Goal: Task Accomplishment & Management: Manage account settings

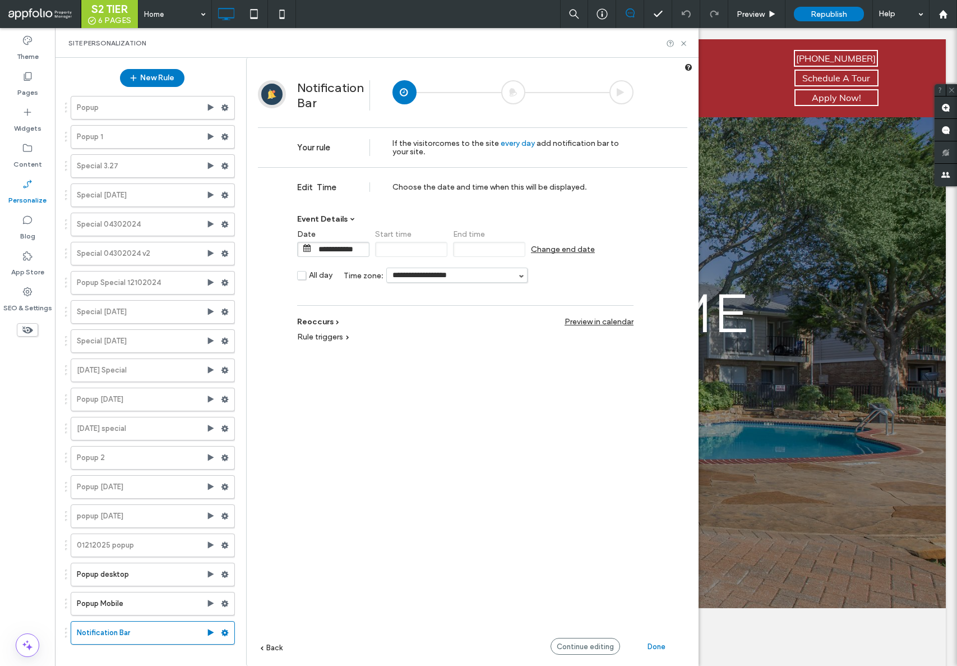
click at [326, 325] on span "Reoccurs" at bounding box center [315, 322] width 36 height 10
click at [343, 366] on div "Rule triggers" at bounding box center [323, 365] width 52 height 10
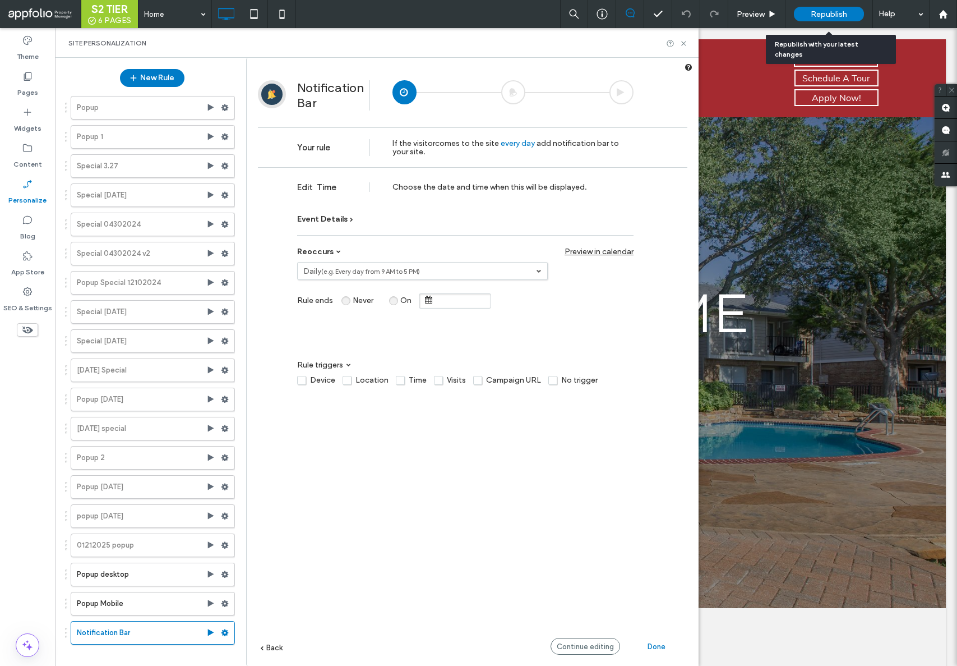
click at [810, 19] on div "Republish" at bounding box center [829, 14] width 70 height 15
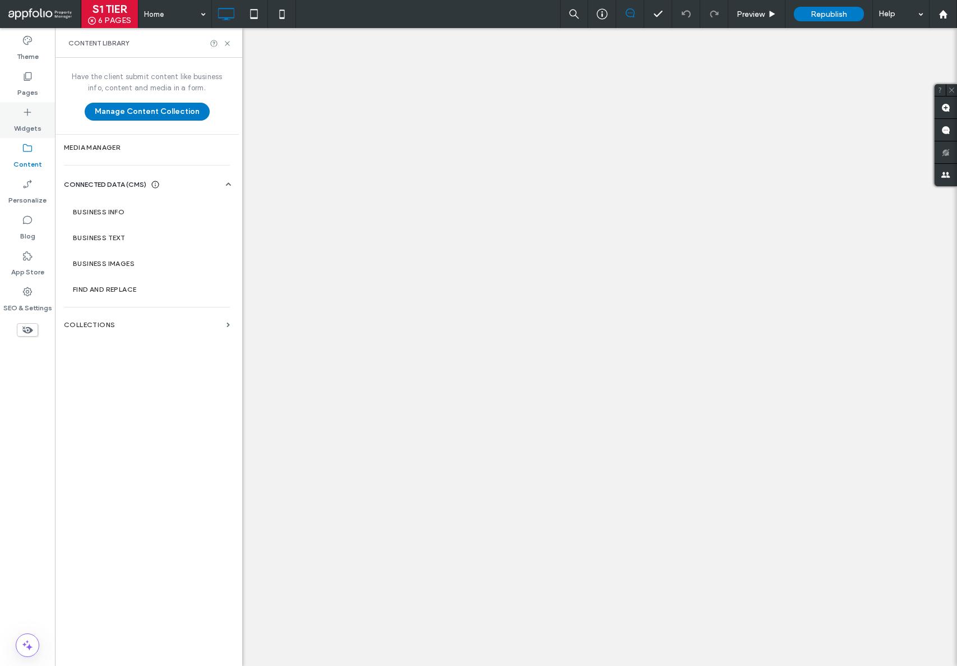
click at [31, 114] on icon at bounding box center [27, 112] width 11 height 11
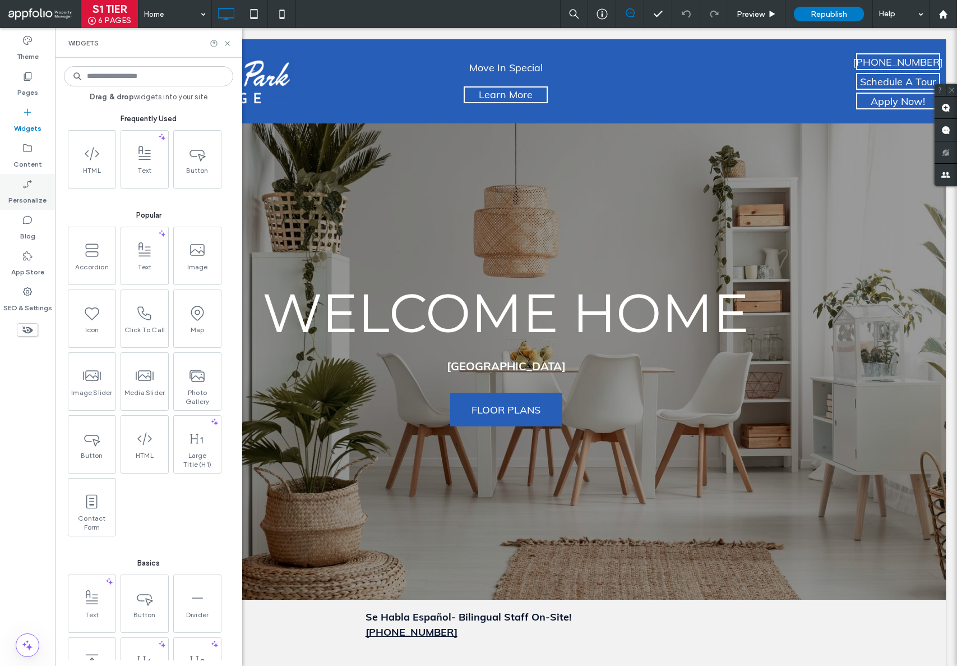
click at [29, 196] on label "Personalize" at bounding box center [27, 198] width 38 height 16
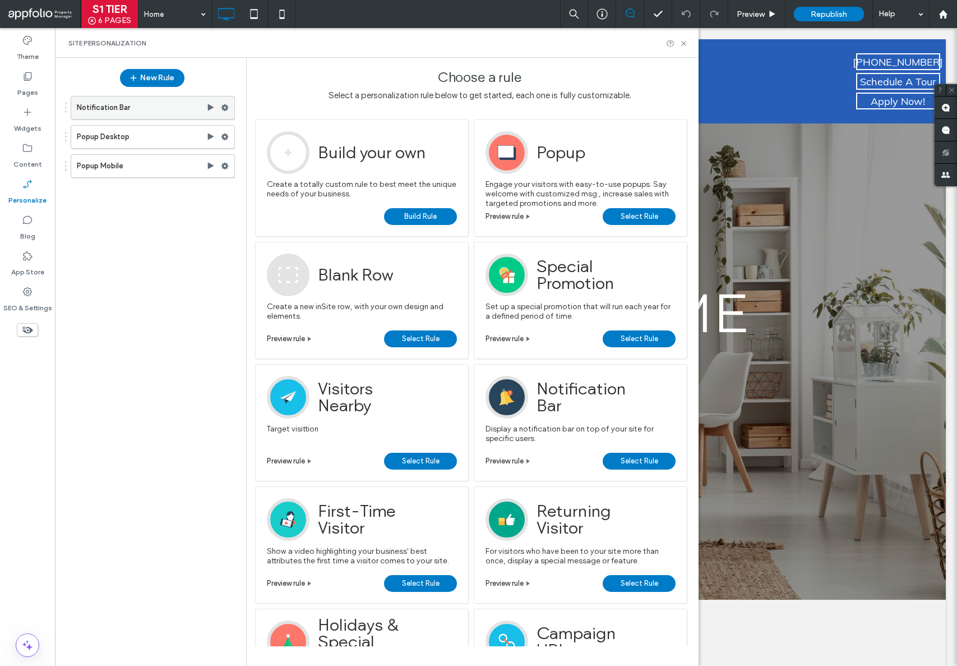
click at [145, 107] on label "Notification Bar" at bounding box center [142, 107] width 130 height 22
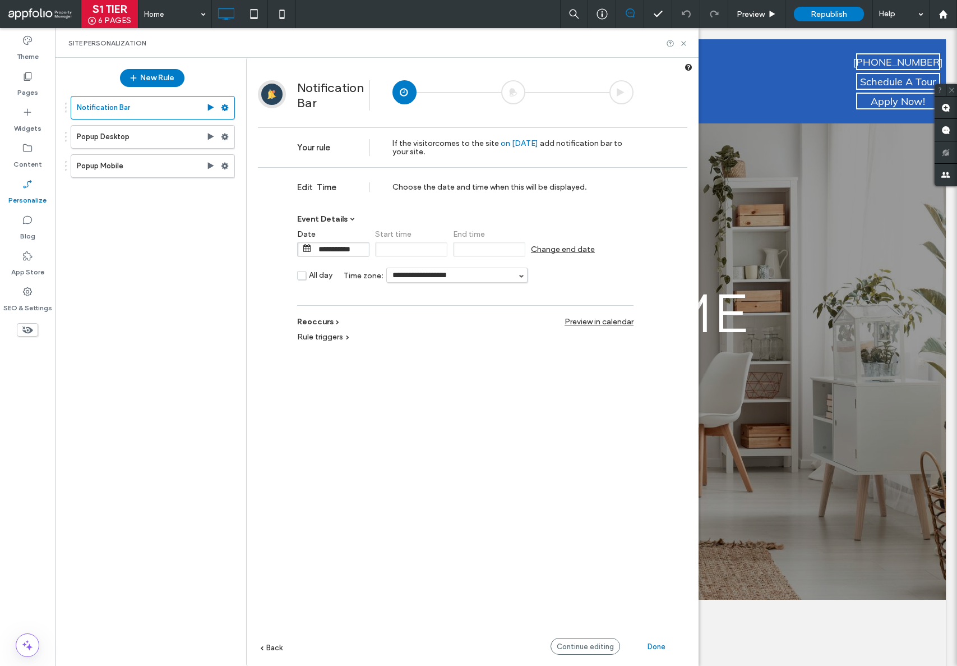
click at [331, 326] on div "Rule triggers Device Location Time Visits Campaign URL No trigger" at bounding box center [465, 341] width 336 height 30
click at [328, 322] on span "Reoccurs" at bounding box center [315, 322] width 36 height 10
click at [388, 273] on label "Once" at bounding box center [419, 271] width 233 height 10
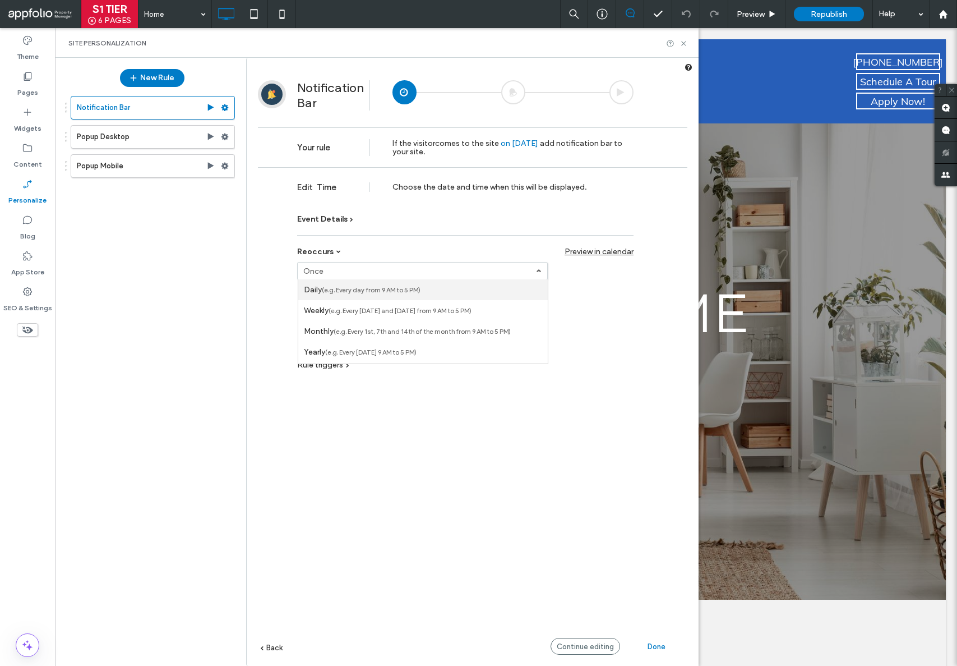
click at [375, 294] on label "Daily (e.g. Every day from 9 AM to 5 PM)" at bounding box center [362, 290] width 117 height 10
type input "**********"
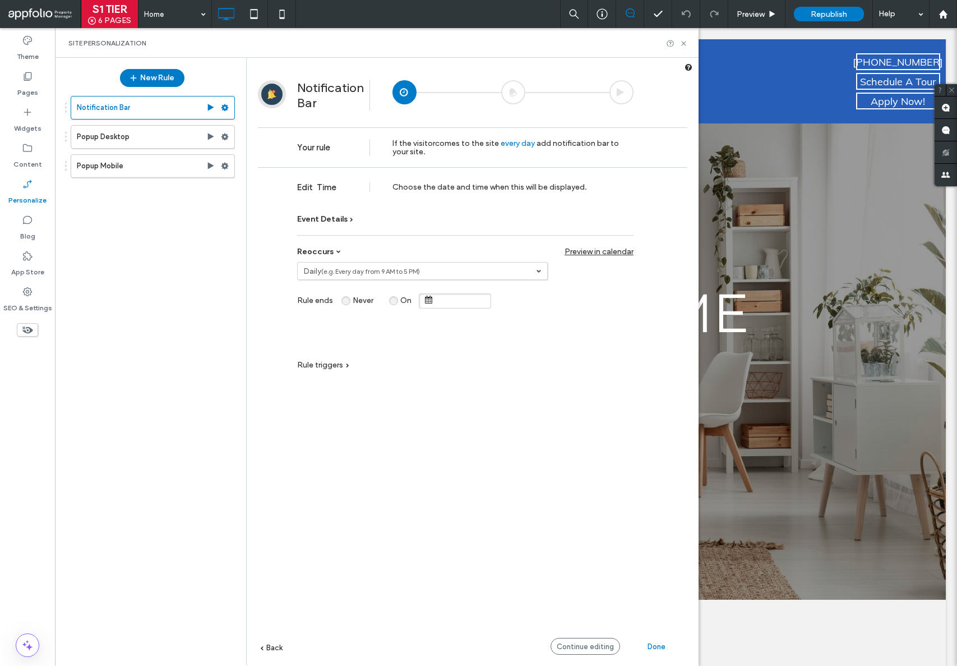
click at [341, 366] on span "Rule triggers" at bounding box center [320, 365] width 46 height 10
click at [653, 648] on span "Done" at bounding box center [657, 646] width 18 height 8
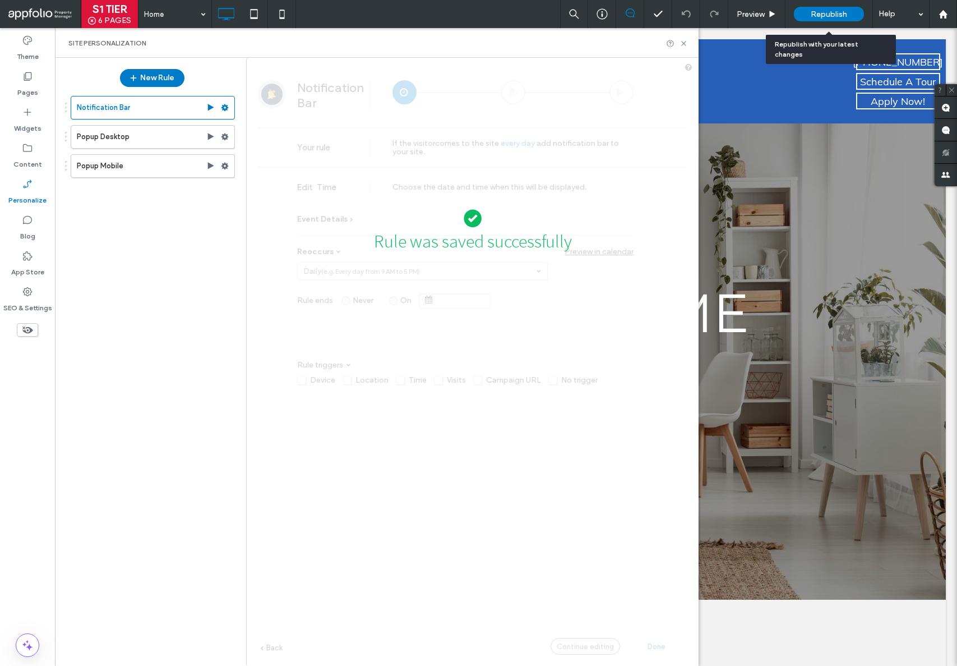
click at [831, 10] on span "Republish" at bounding box center [829, 15] width 36 height 10
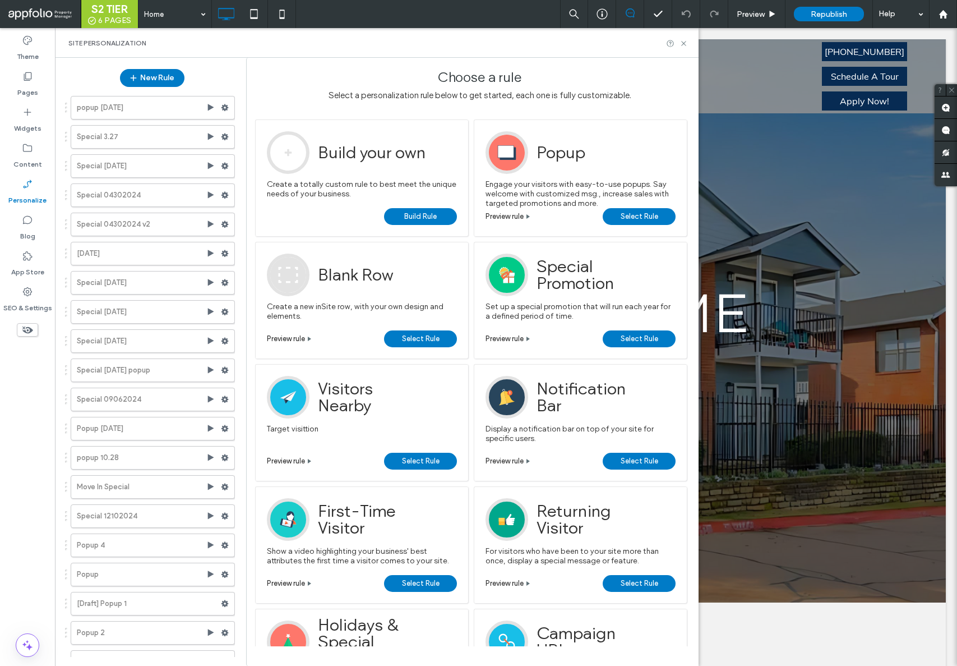
scroll to position [105, 0]
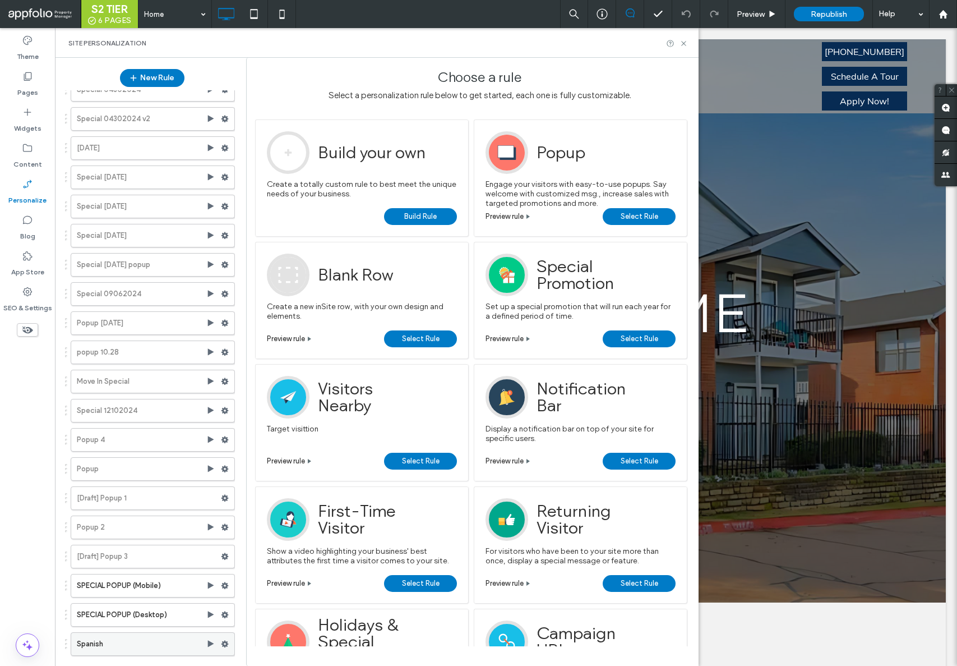
click at [129, 645] on label "Spanish" at bounding box center [142, 644] width 130 height 22
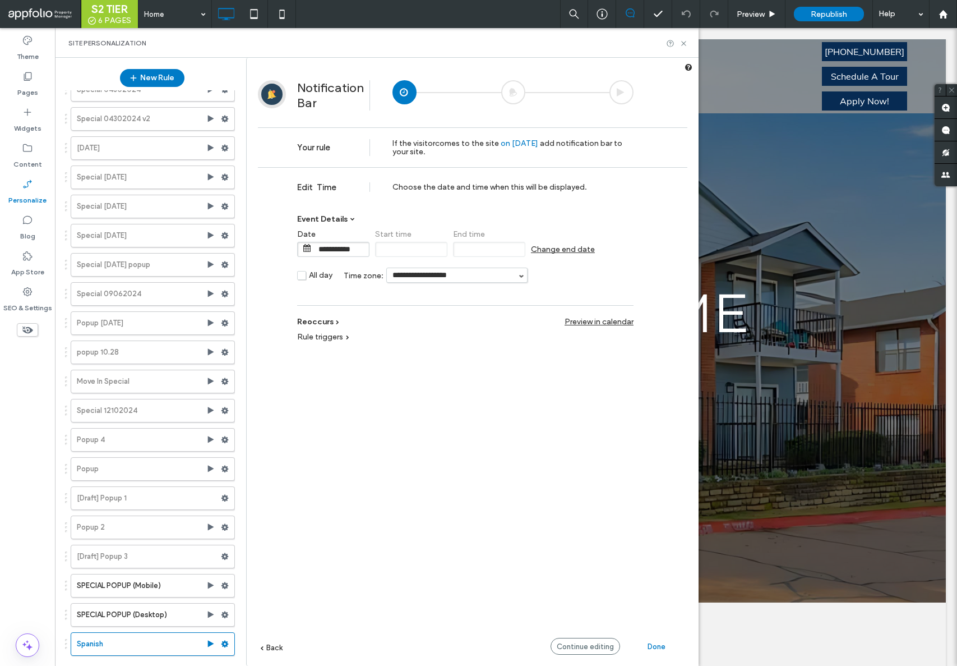
click at [327, 325] on span "Reoccurs" at bounding box center [315, 322] width 36 height 10
click at [372, 268] on label "Once" at bounding box center [419, 271] width 233 height 10
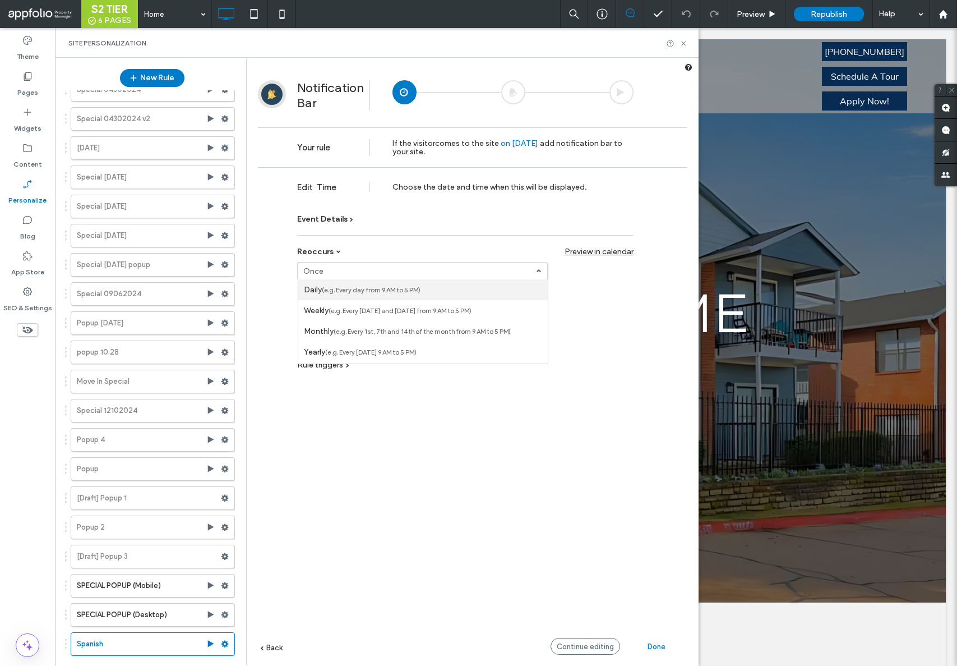
click at [359, 290] on small "(e.g. Every day from 9 AM to 5 PM)" at bounding box center [371, 290] width 99 height 8
type input "**********"
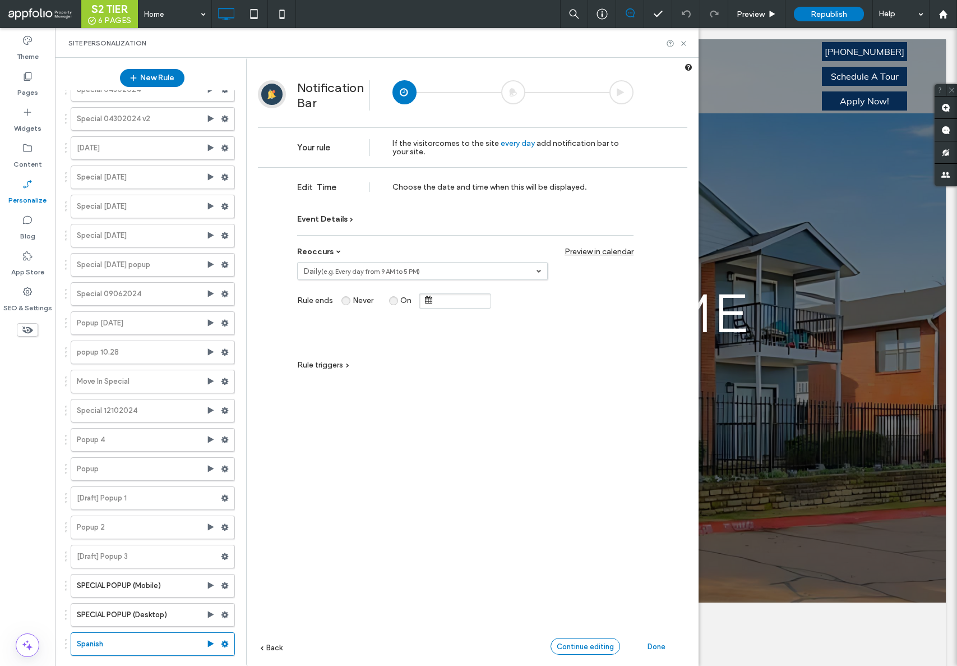
click at [599, 644] on span "Continue editing" at bounding box center [585, 646] width 57 height 8
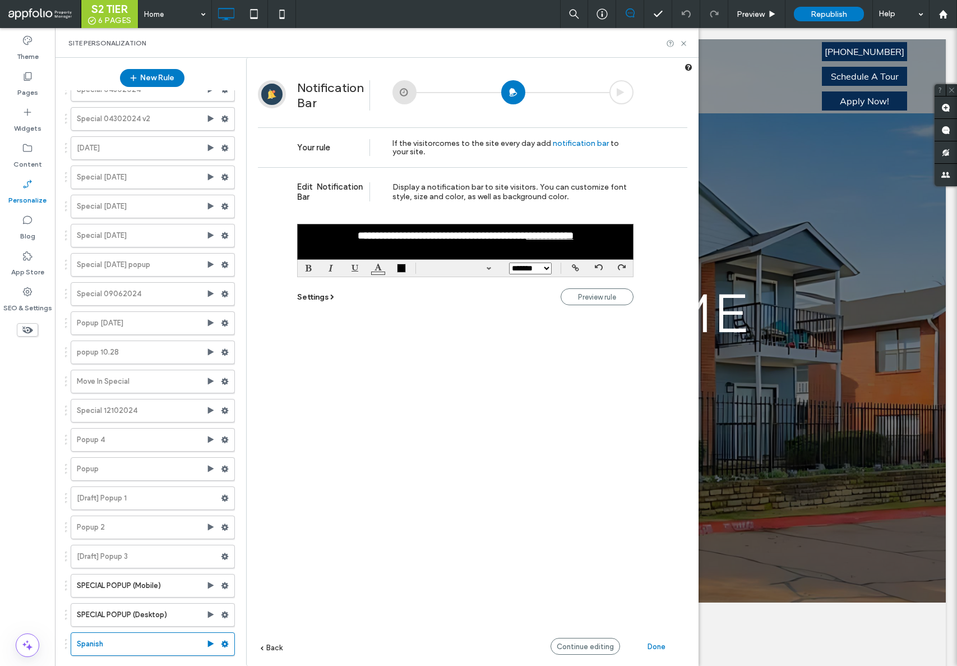
click at [653, 647] on span "Done" at bounding box center [657, 646] width 18 height 8
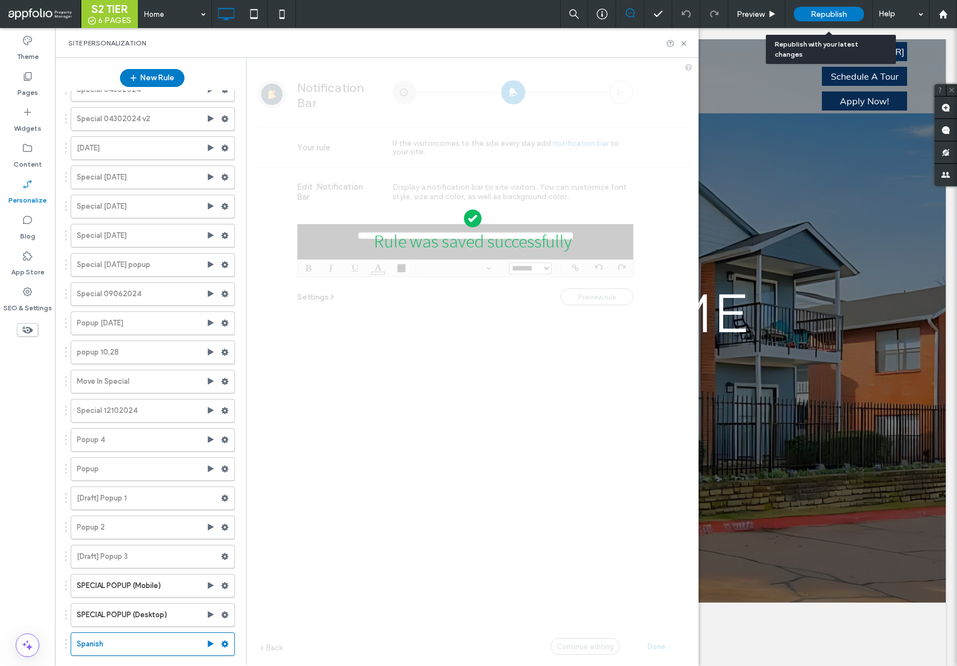
click at [814, 11] on span "Republish" at bounding box center [829, 15] width 36 height 10
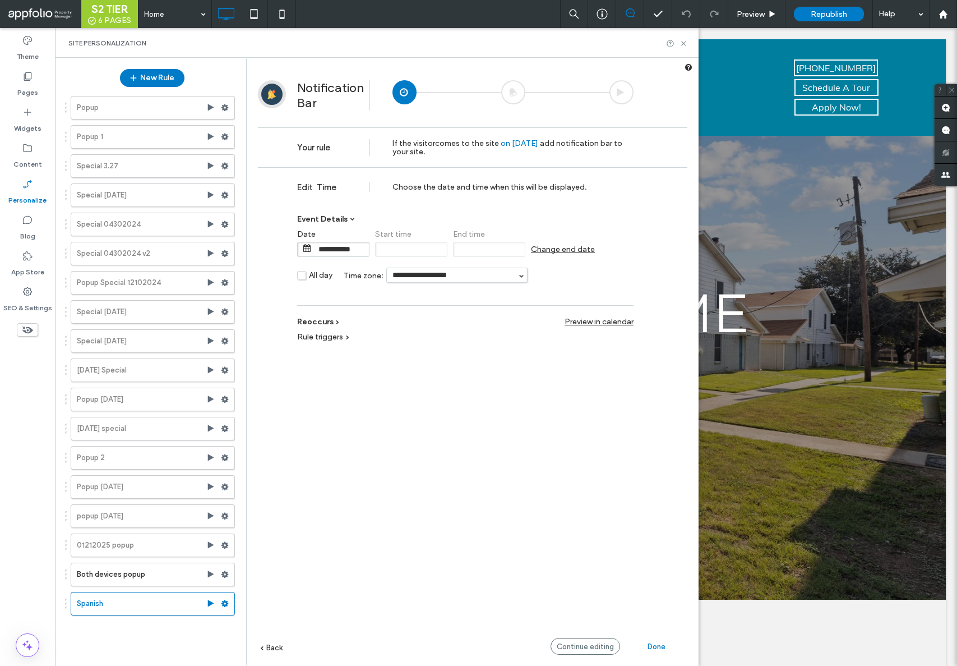
click at [330, 320] on span "Reoccurs" at bounding box center [315, 322] width 36 height 10
click at [343, 260] on div "**********" at bounding box center [465, 305] width 336 height 98
click at [342, 271] on label "Once" at bounding box center [419, 271] width 233 height 10
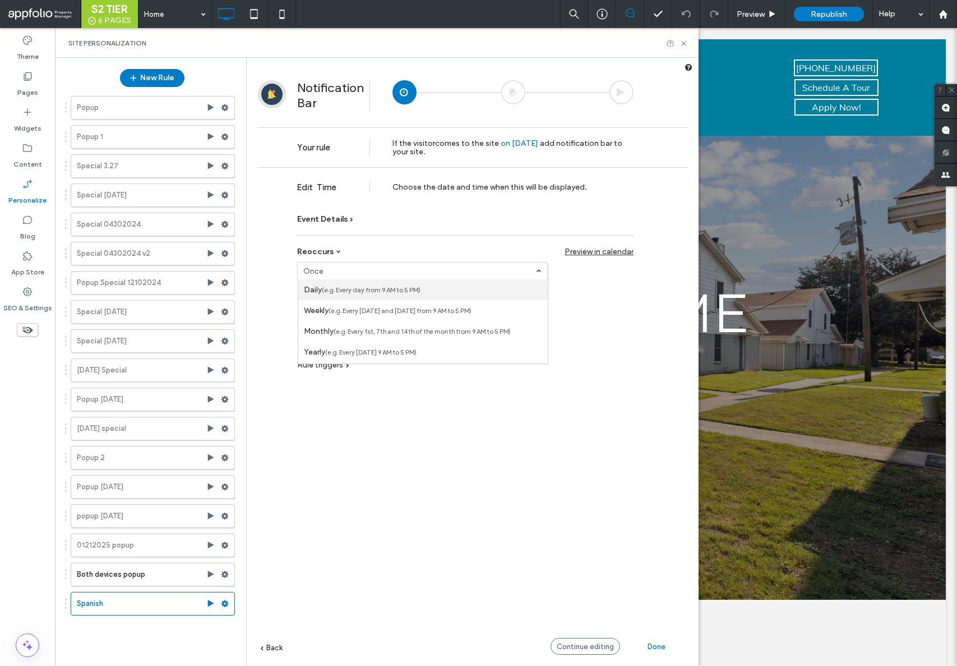
click at [339, 294] on link "Daily (e.g. Every day from 9 AM to 5 PM)" at bounding box center [423, 289] width 250 height 21
type input "**********"
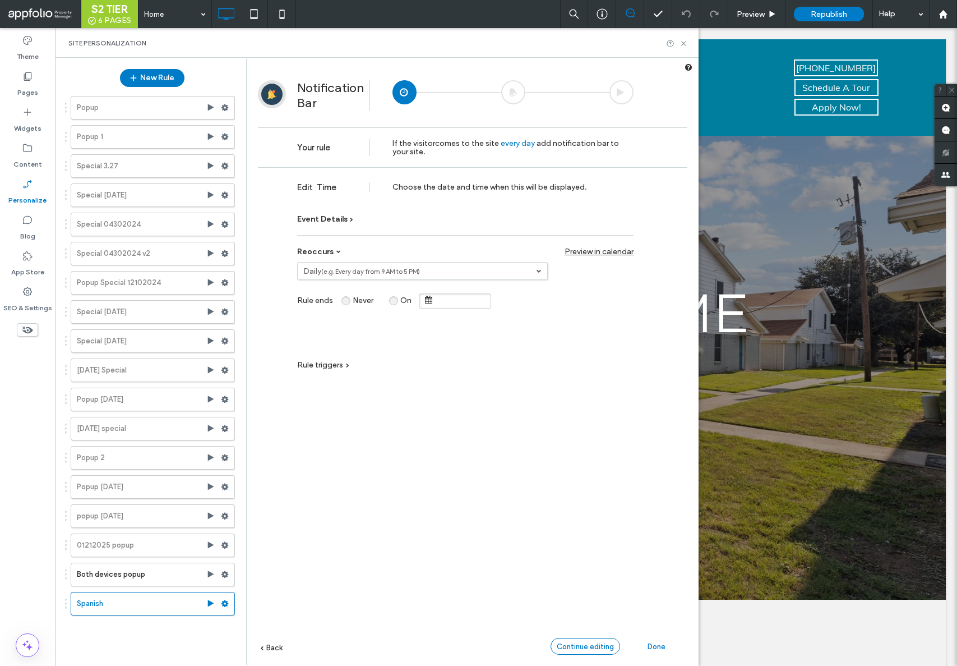
click at [583, 648] on span "Continue editing" at bounding box center [585, 646] width 57 height 8
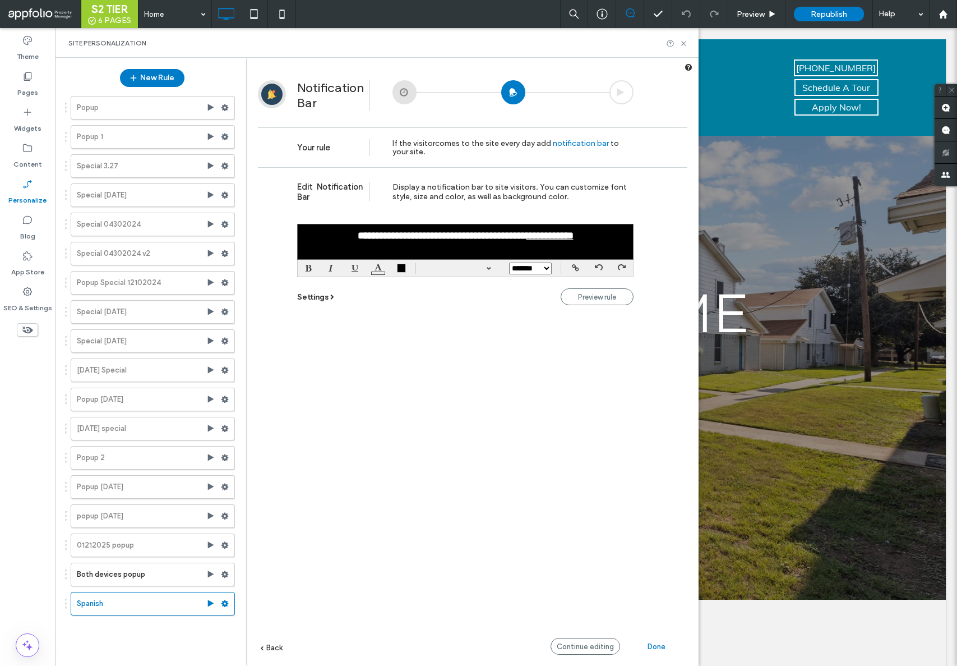
click at [651, 645] on span "Done" at bounding box center [657, 646] width 18 height 8
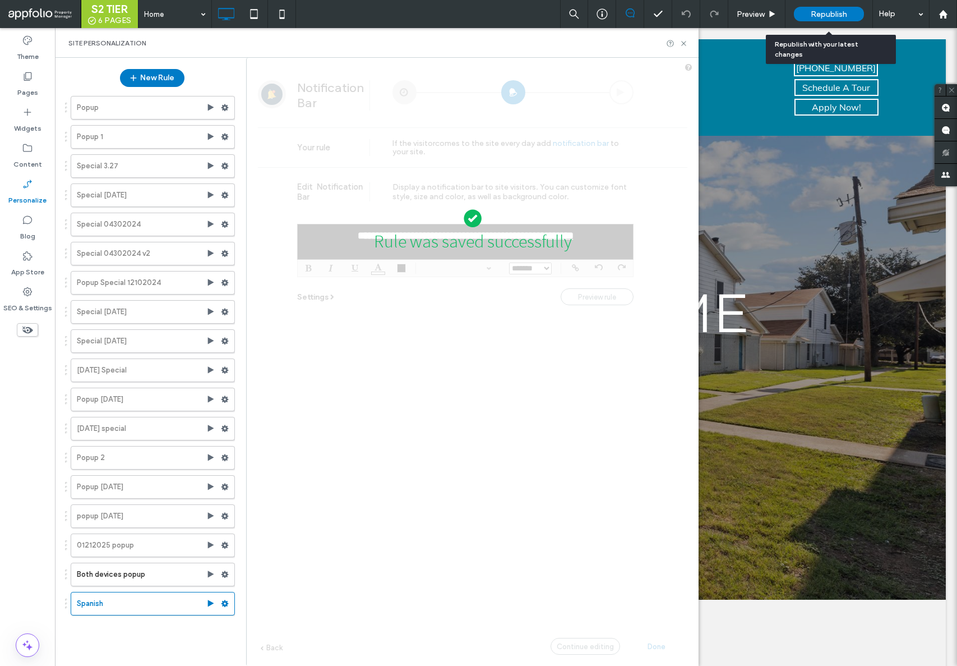
click at [830, 6] on div "Republish" at bounding box center [829, 14] width 70 height 28
click at [827, 14] on span "Republish" at bounding box center [829, 15] width 36 height 10
